Goal: Find contact information: Find contact information

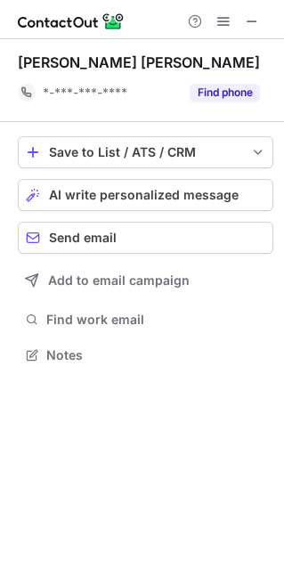
scroll to position [342, 284]
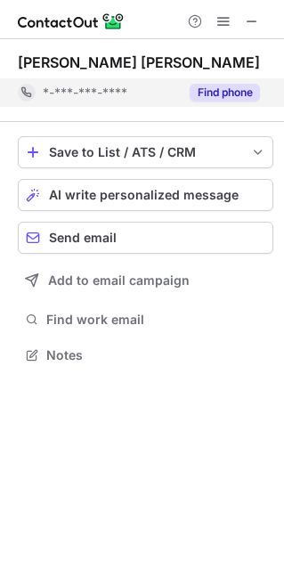
click at [246, 97] on button "Find phone" at bounding box center [225, 93] width 70 height 18
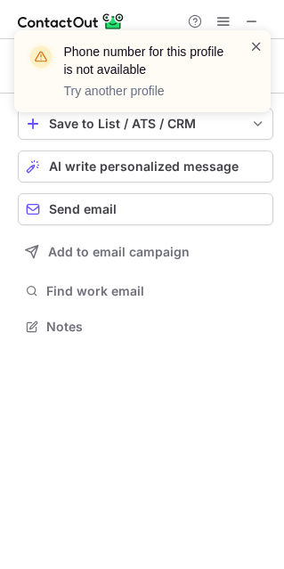
scroll to position [313, 284]
click at [262, 41] on span at bounding box center [256, 46] width 14 height 18
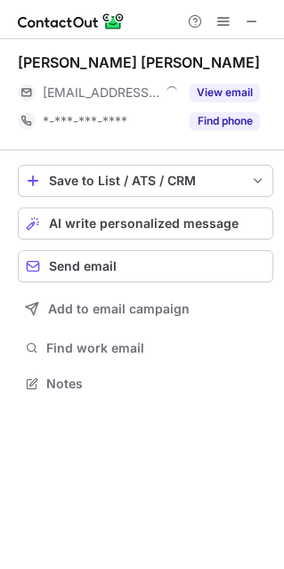
scroll to position [370, 284]
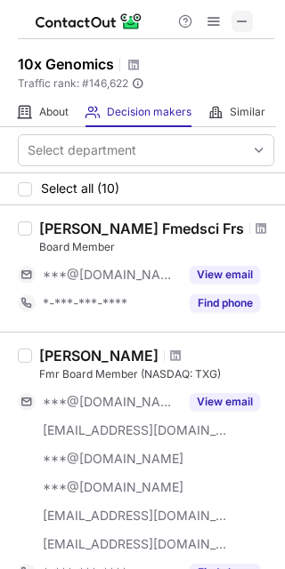
click at [239, 24] on span at bounding box center [242, 21] width 14 height 14
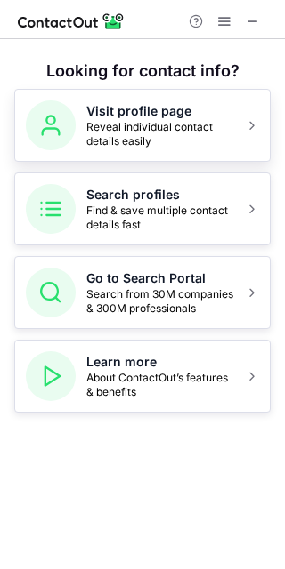
click at [145, 123] on span "Reveal individual contact details easily" at bounding box center [160, 134] width 148 height 28
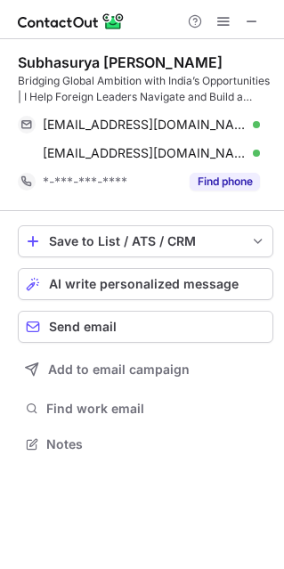
scroll to position [431, 284]
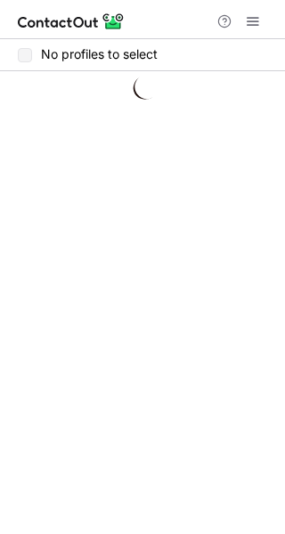
click at [36, 64] on div "No profiles to select" at bounding box center [142, 55] width 285 height 32
click at [19, 54] on label "No profiles to select" at bounding box center [88, 54] width 140 height 14
click at [79, 192] on div "No profiles to select" at bounding box center [142, 286] width 285 height 495
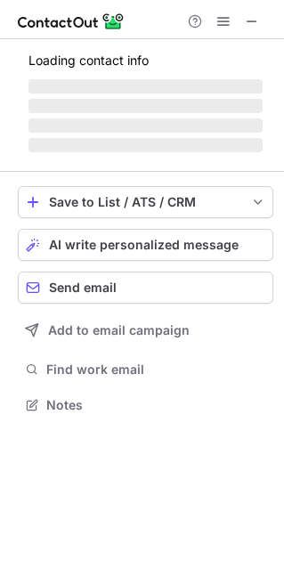
scroll to position [431, 284]
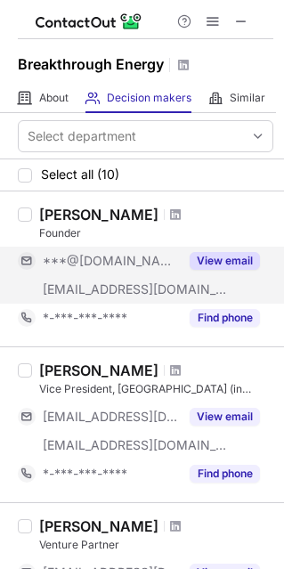
click at [209, 261] on button "View email" at bounding box center [225, 261] width 70 height 18
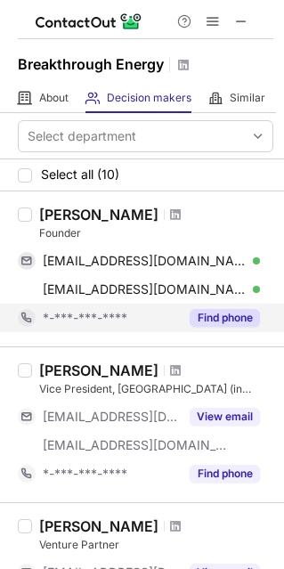
click at [238, 316] on button "Find phone" at bounding box center [225, 318] width 70 height 18
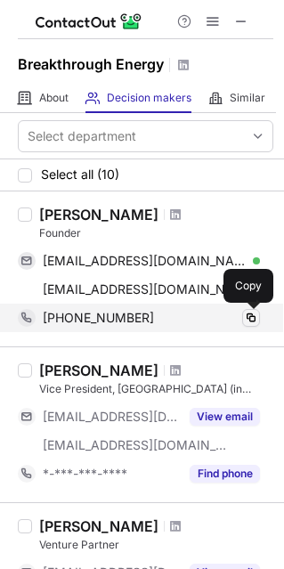
click at [251, 321] on span at bounding box center [251, 318] width 14 height 14
